Goal: Task Accomplishment & Management: Manage account settings

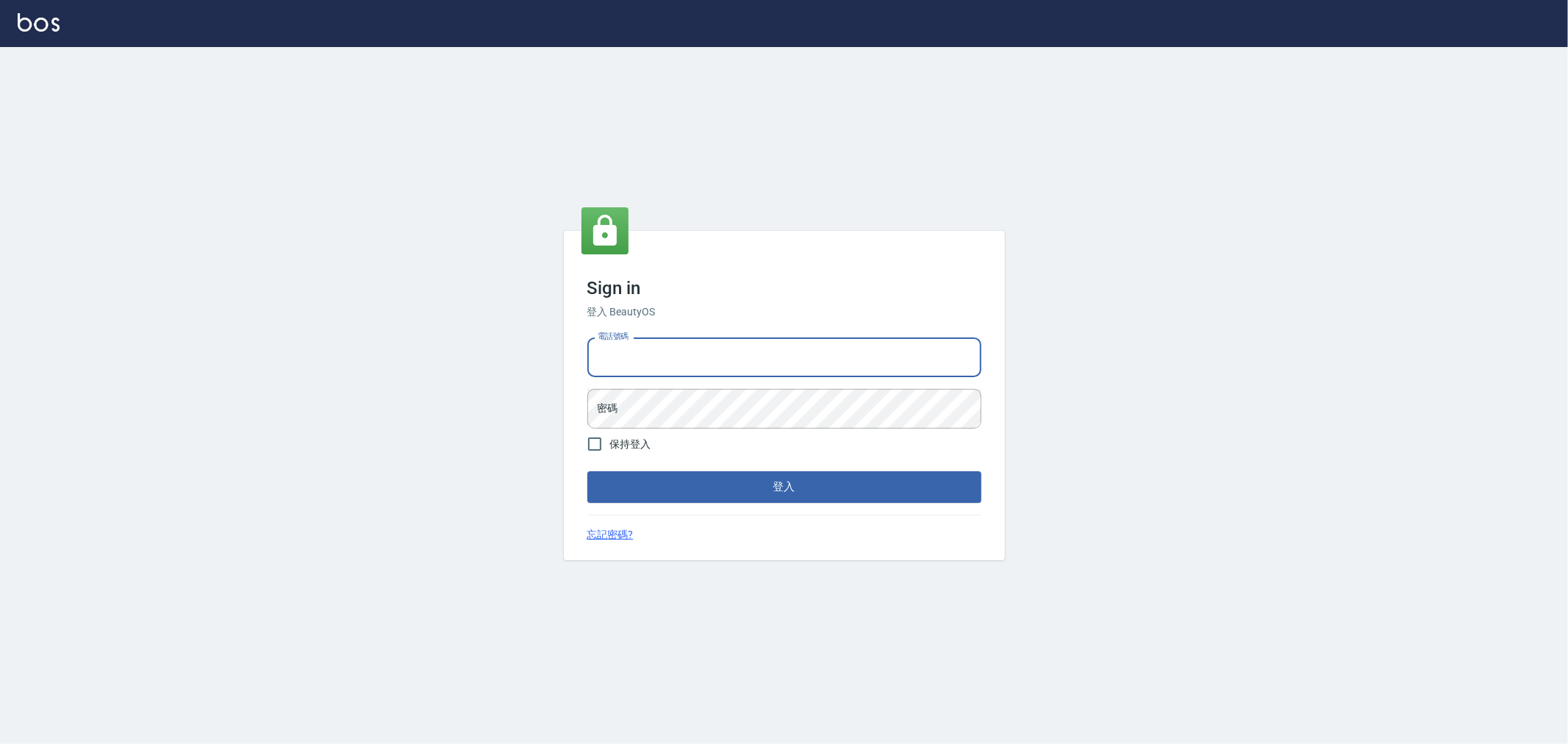
click at [711, 357] on input "電話號碼" at bounding box center [784, 356] width 394 height 40
type input "0955467459"
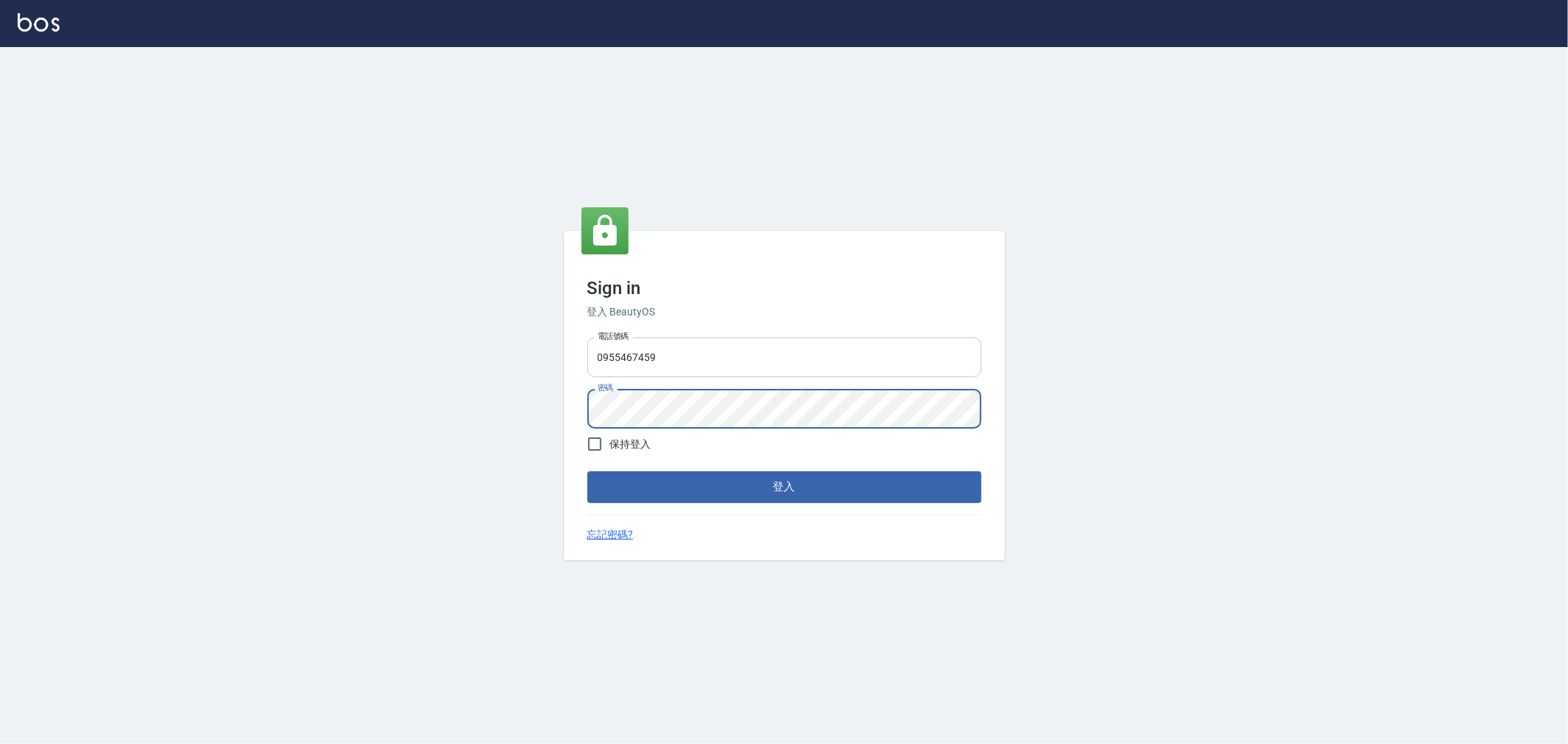
click at [587, 471] on button "登入" at bounding box center [784, 486] width 394 height 31
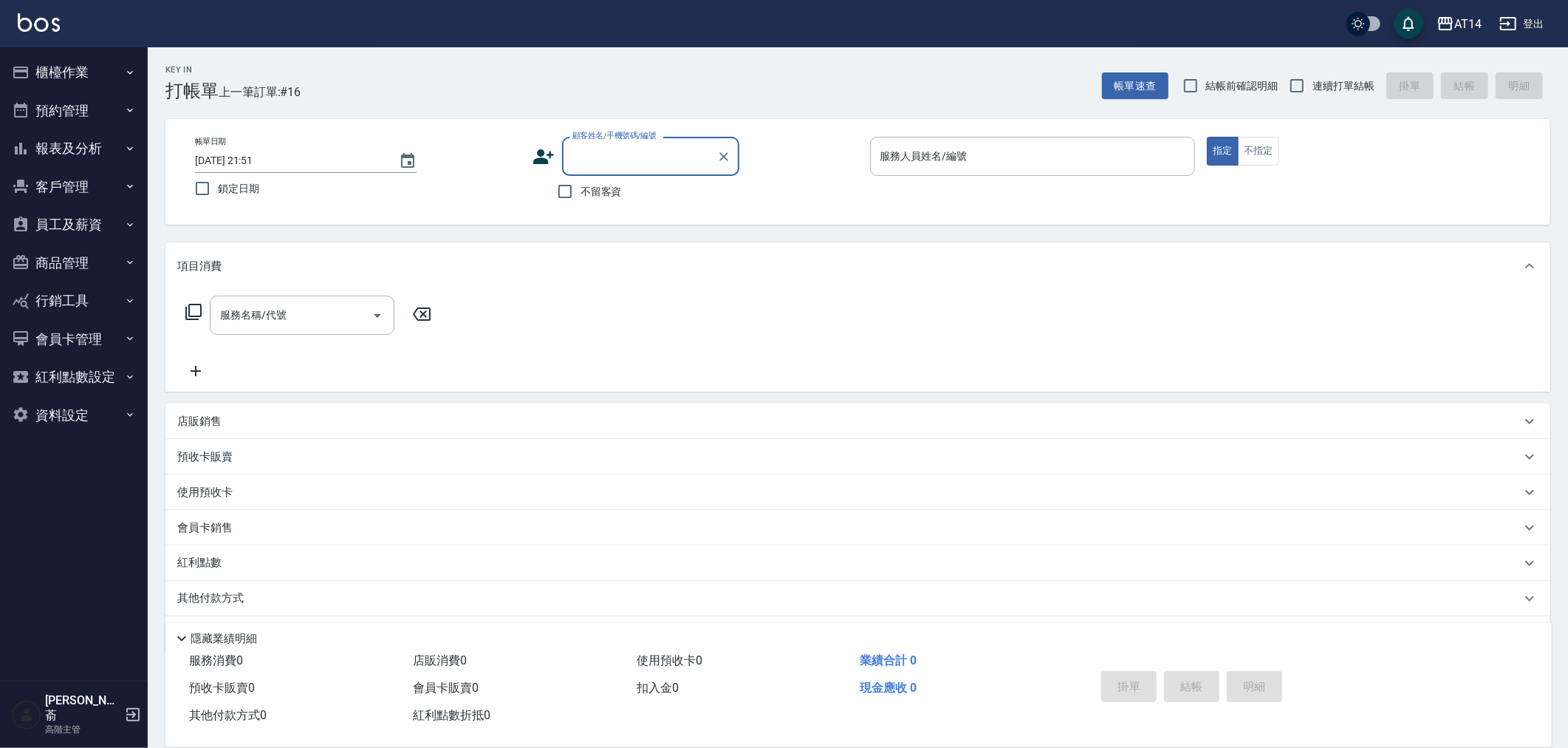
click at [92, 155] on button "報表及分析" at bounding box center [74, 148] width 136 height 38
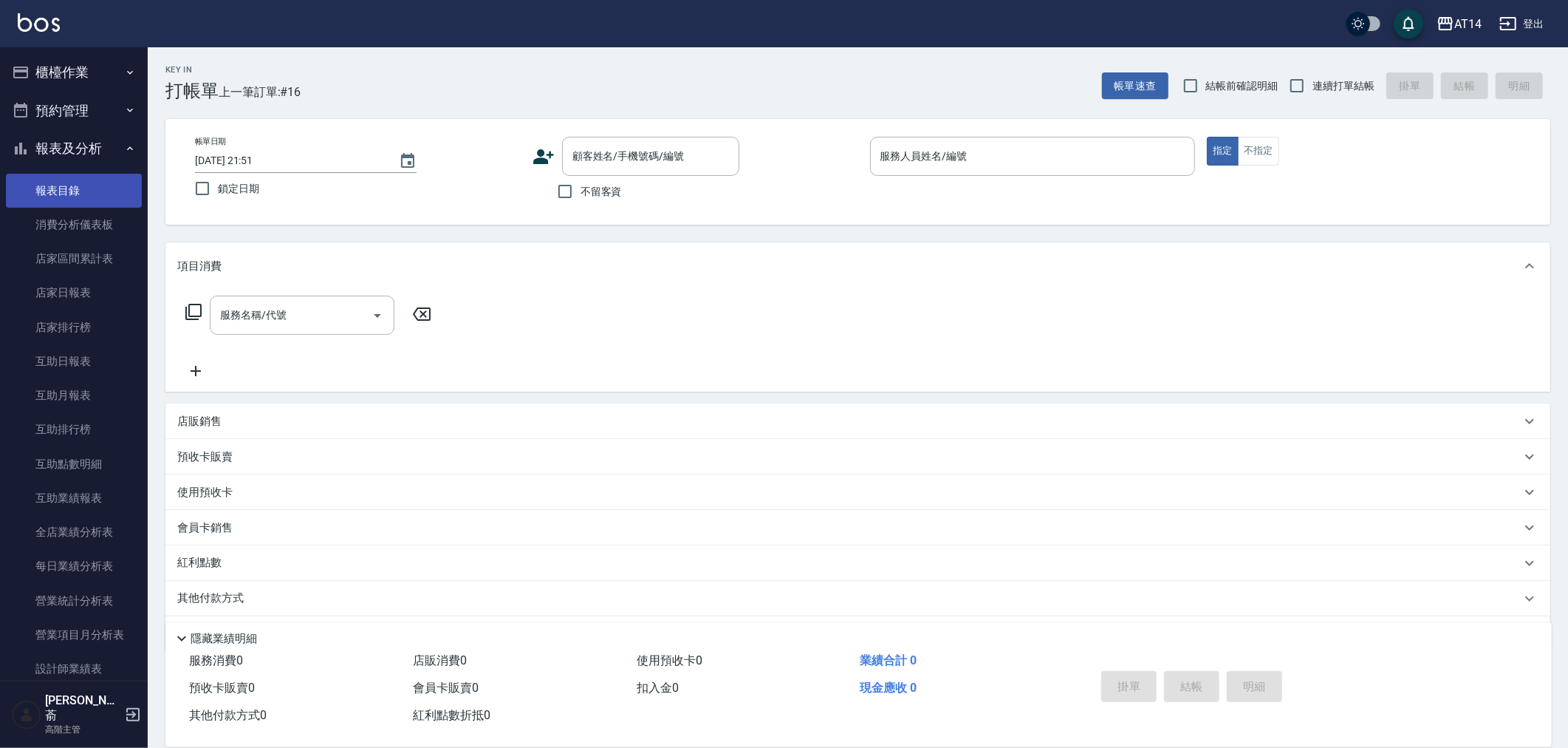
click at [69, 182] on link "報表目錄" at bounding box center [74, 190] width 136 height 34
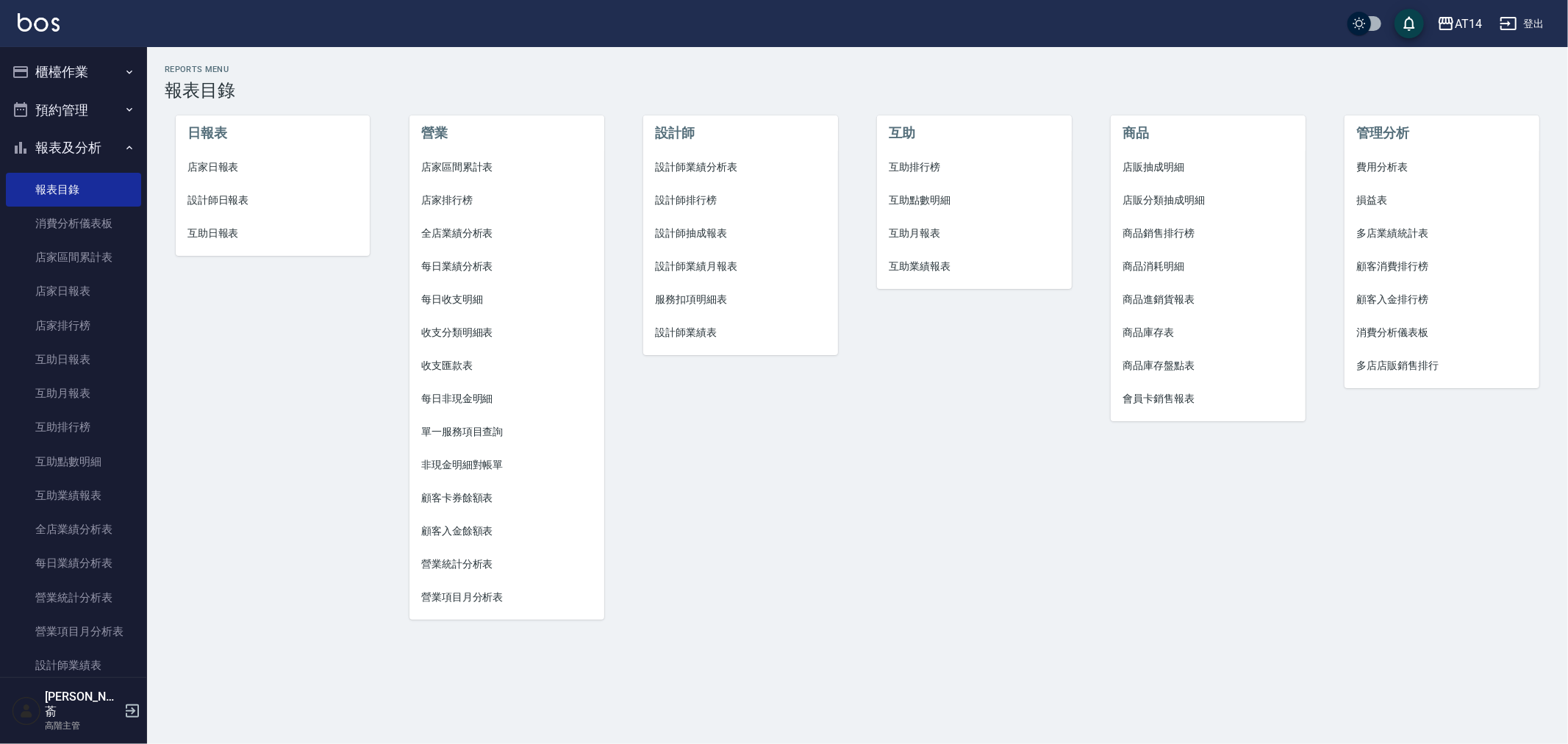
click at [67, 152] on button "報表及分析" at bounding box center [74, 147] width 136 height 38
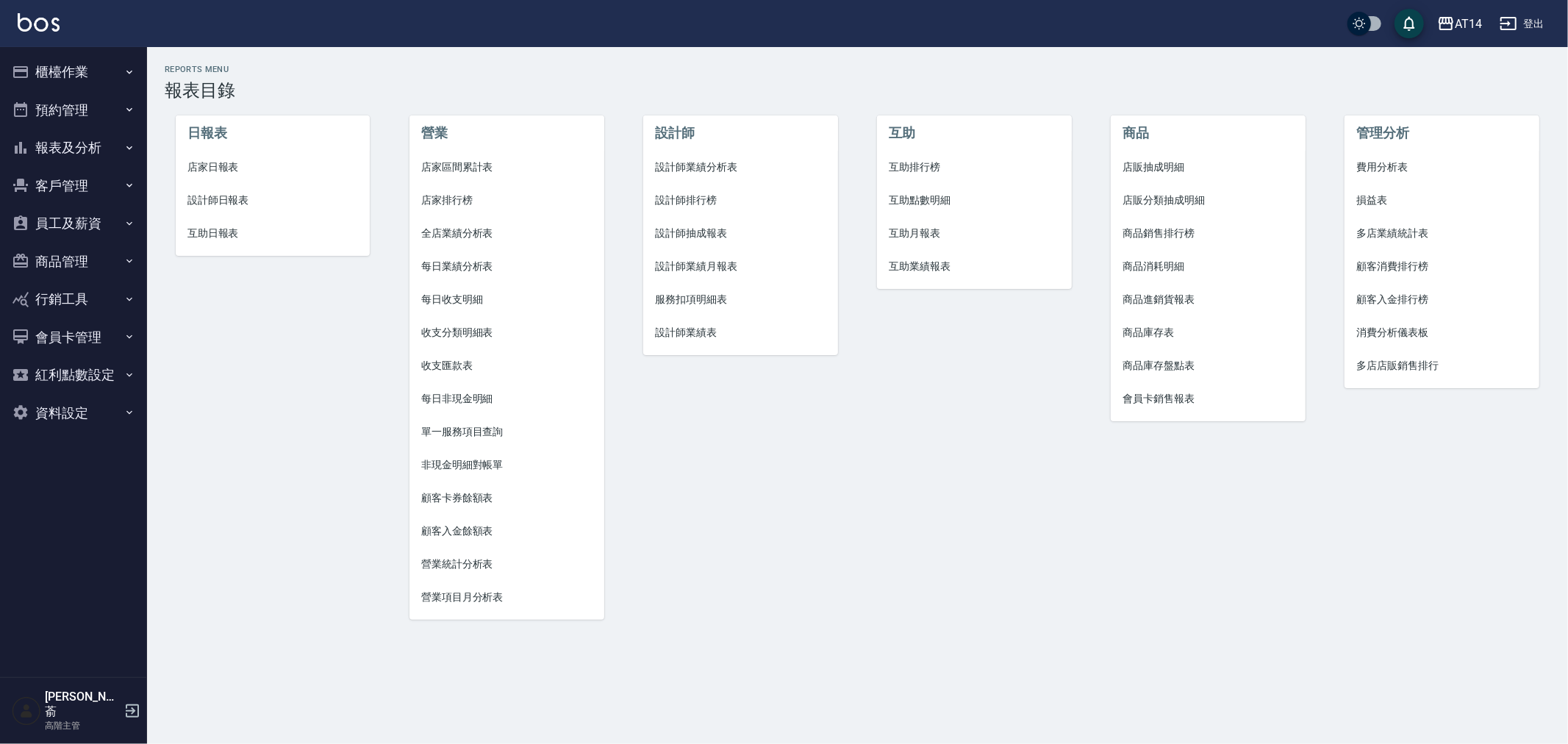
click at [69, 72] on button "櫃檯作業" at bounding box center [74, 72] width 136 height 38
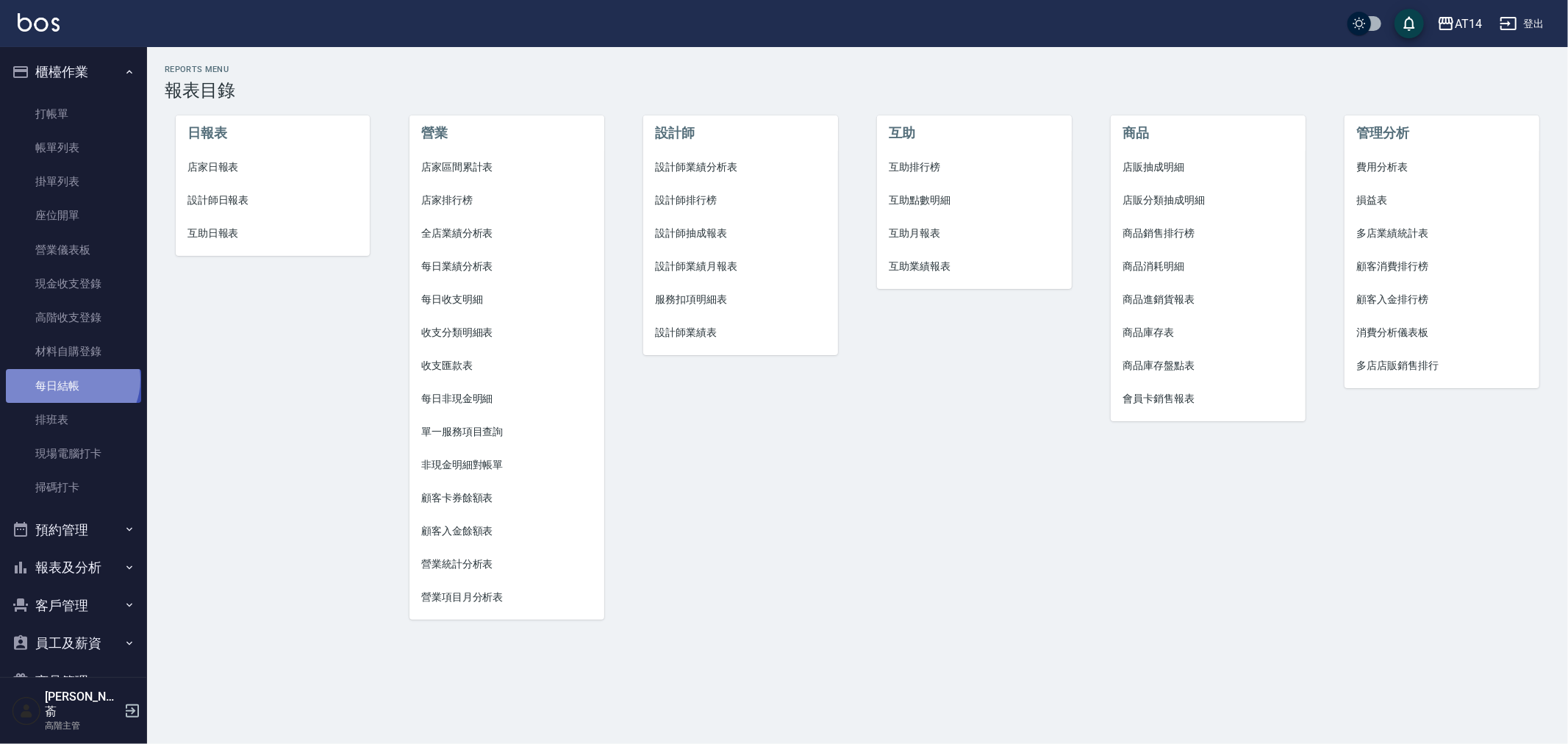
click at [71, 380] on link "每日結帳" at bounding box center [74, 386] width 136 height 34
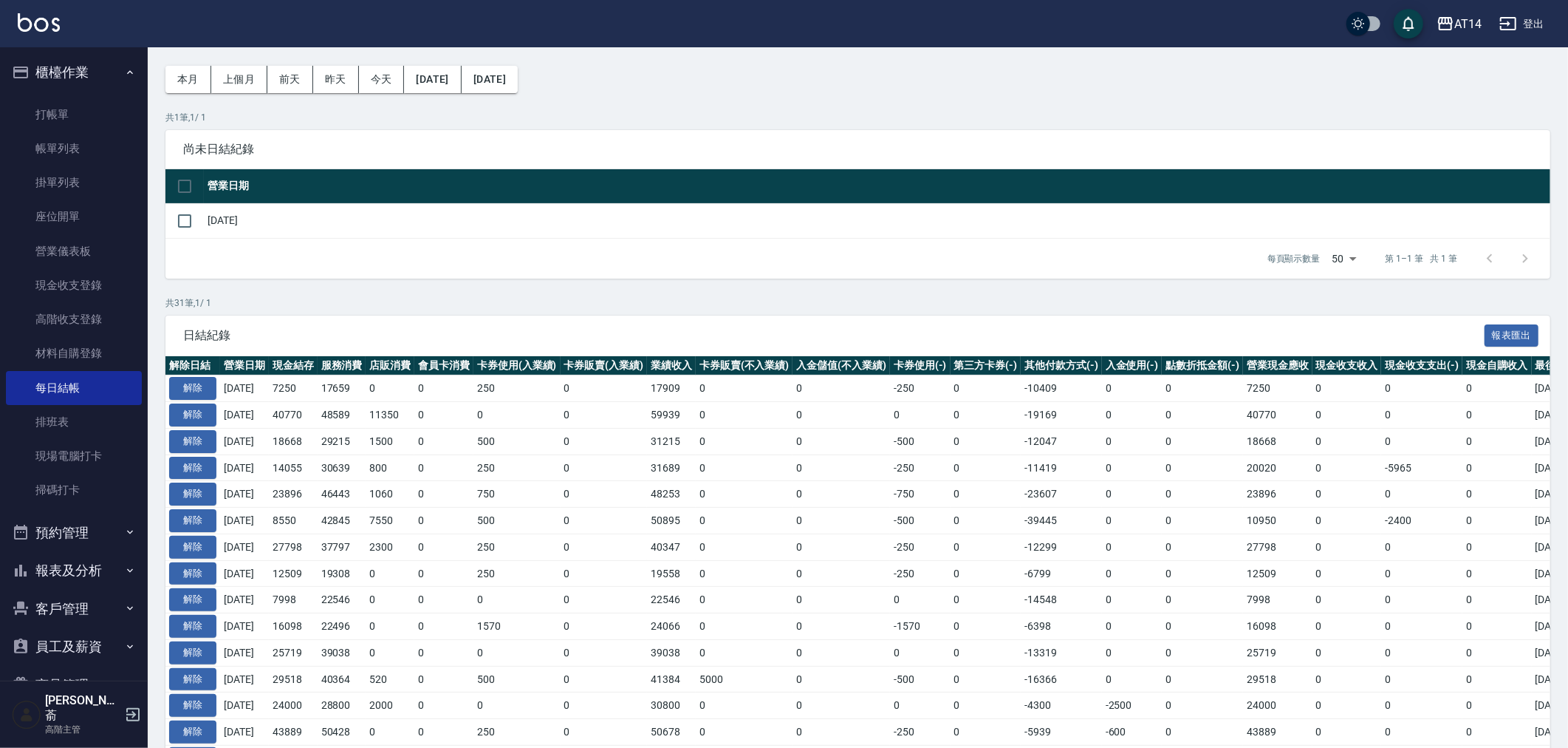
scroll to position [82, 0]
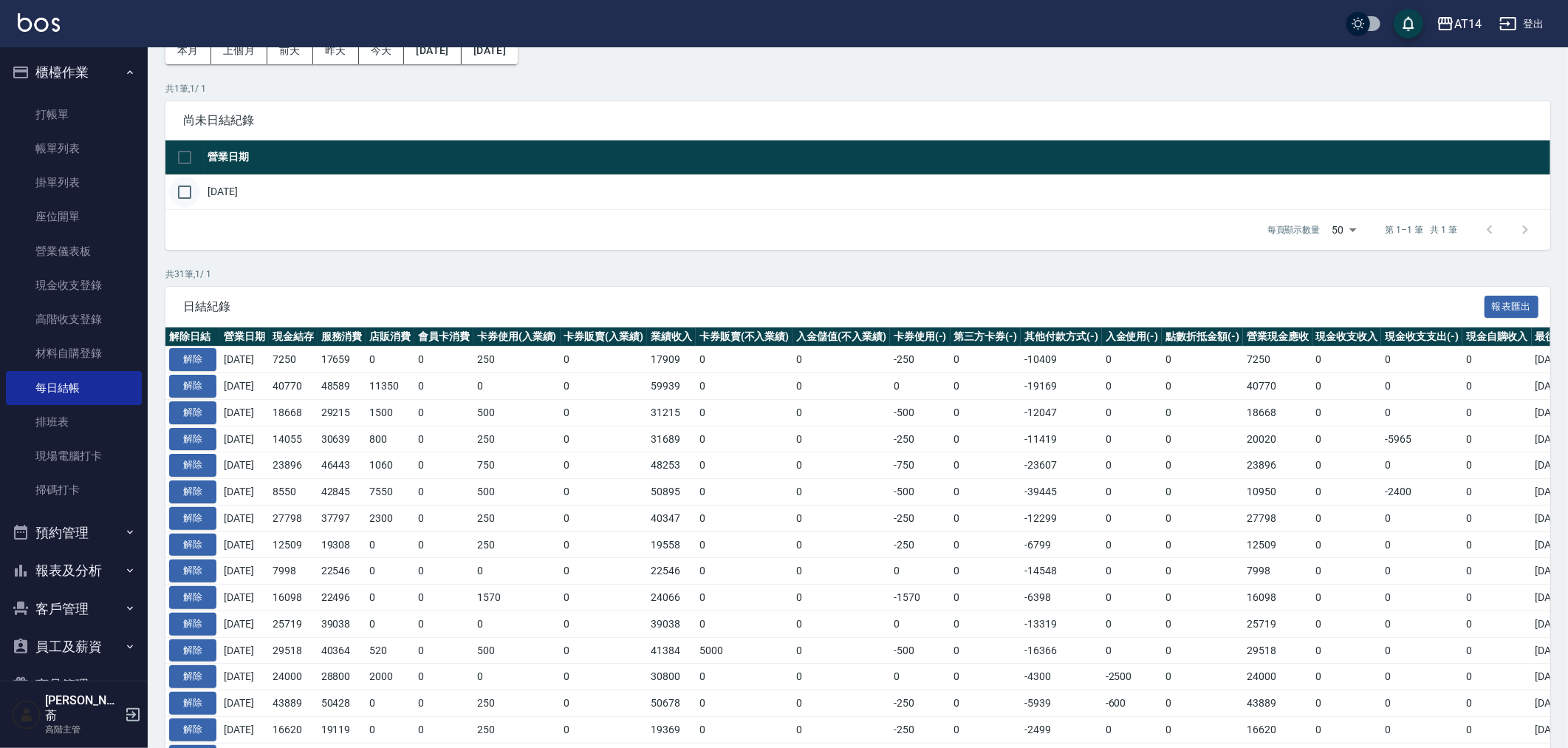
click at [190, 192] on input "checkbox" at bounding box center [185, 192] width 31 height 31
checkbox input "true"
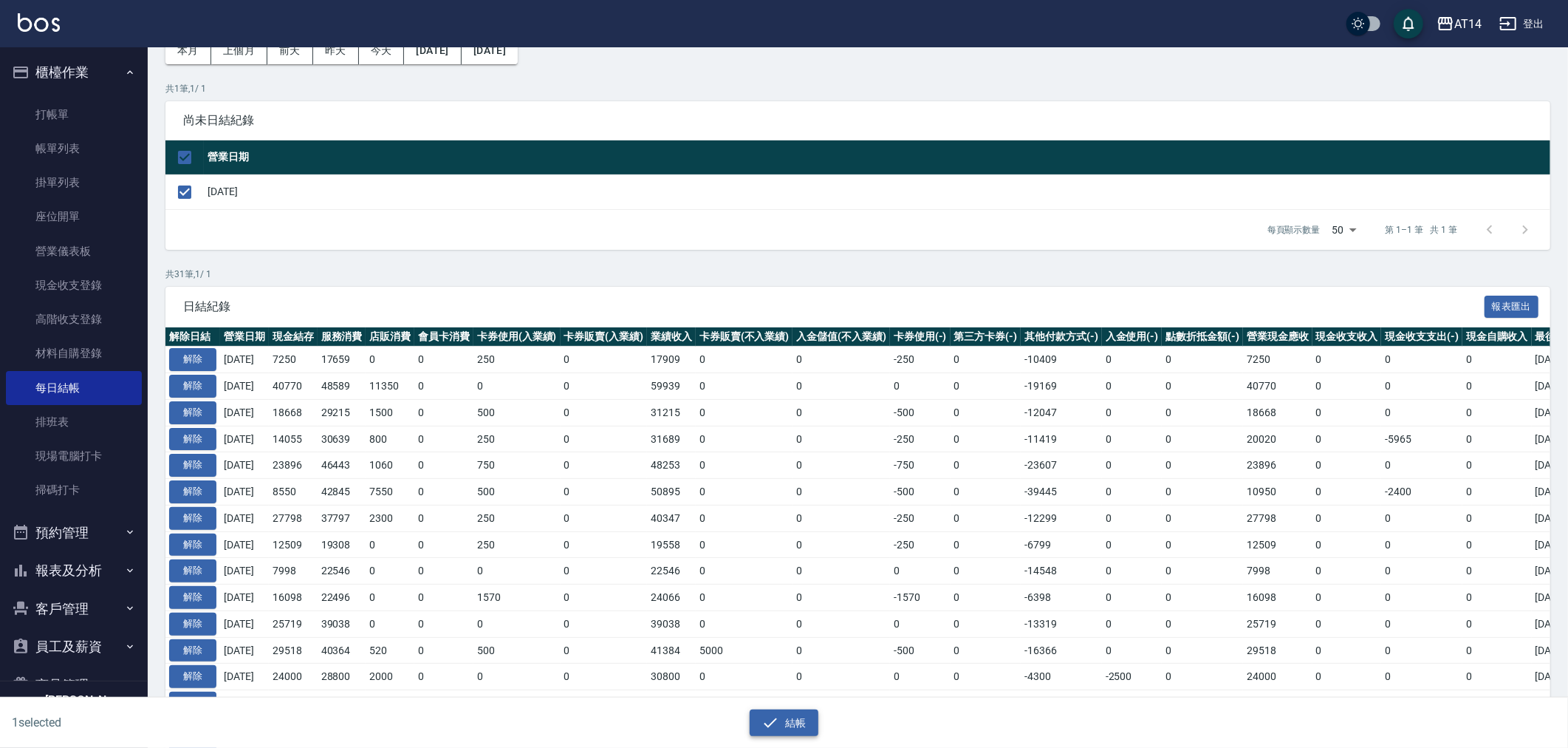
click at [793, 728] on button "結帳" at bounding box center [784, 723] width 69 height 27
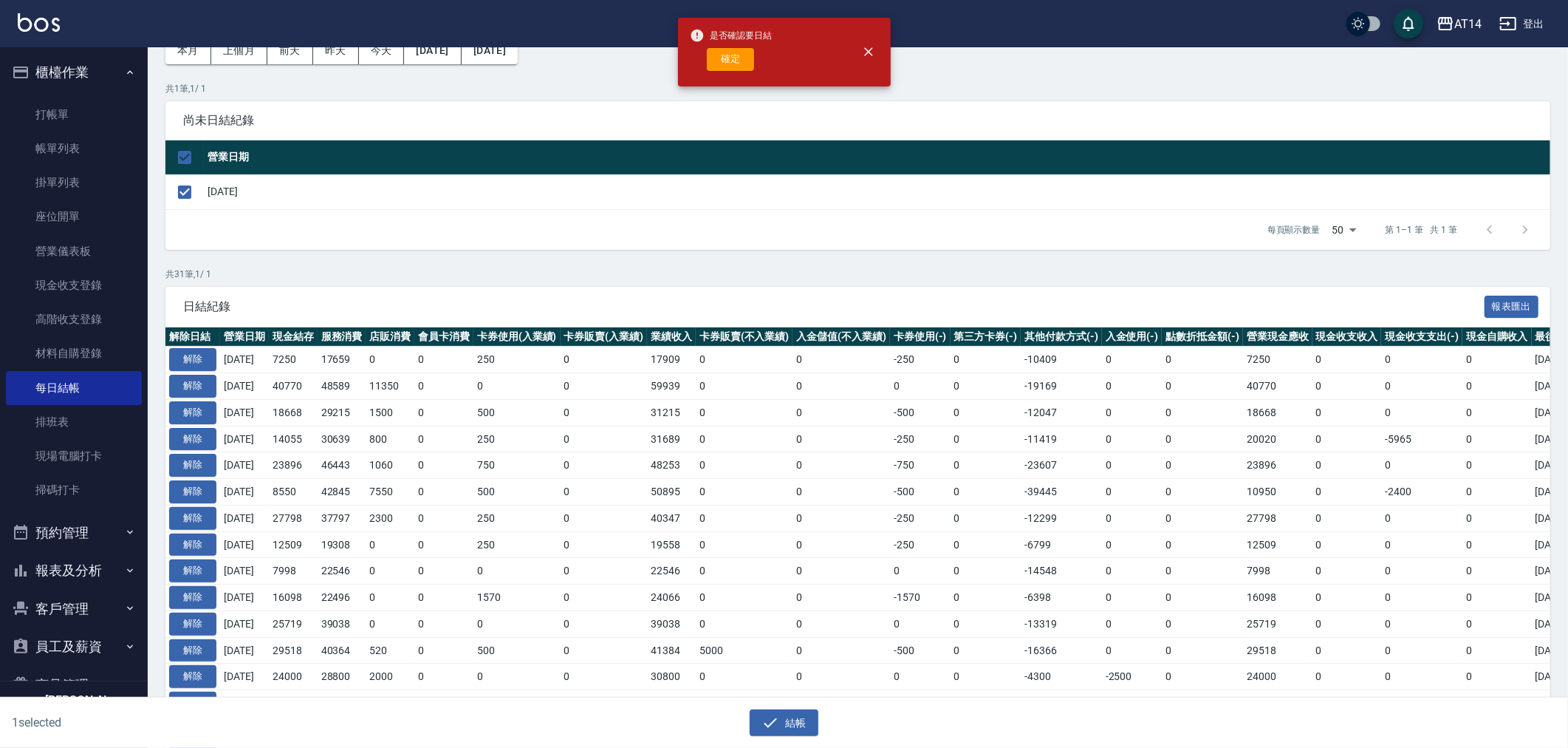
click at [727, 57] on button "確定" at bounding box center [730, 59] width 48 height 23
checkbox input "false"
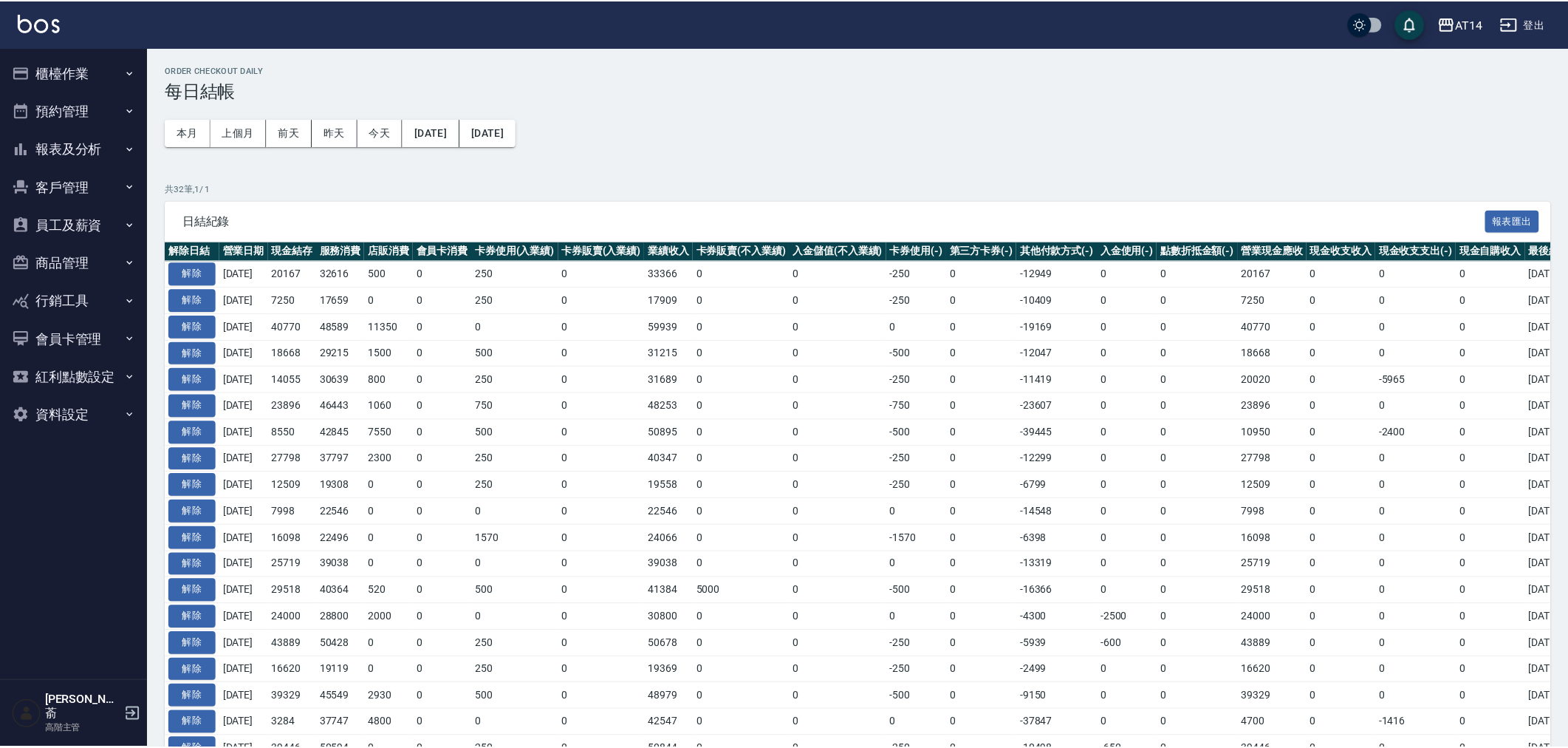
scroll to position [83, 0]
